Goal: Information Seeking & Learning: Learn about a topic

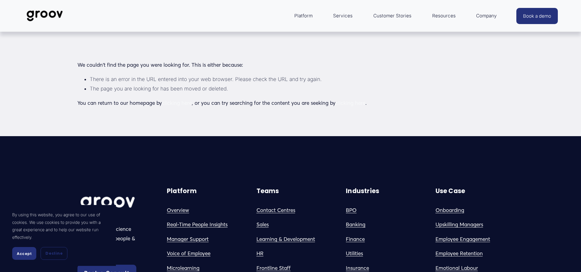
click at [172, 103] on link "clicking here" at bounding box center [177, 103] width 30 height 6
